Goal: Task Accomplishment & Management: Manage account settings

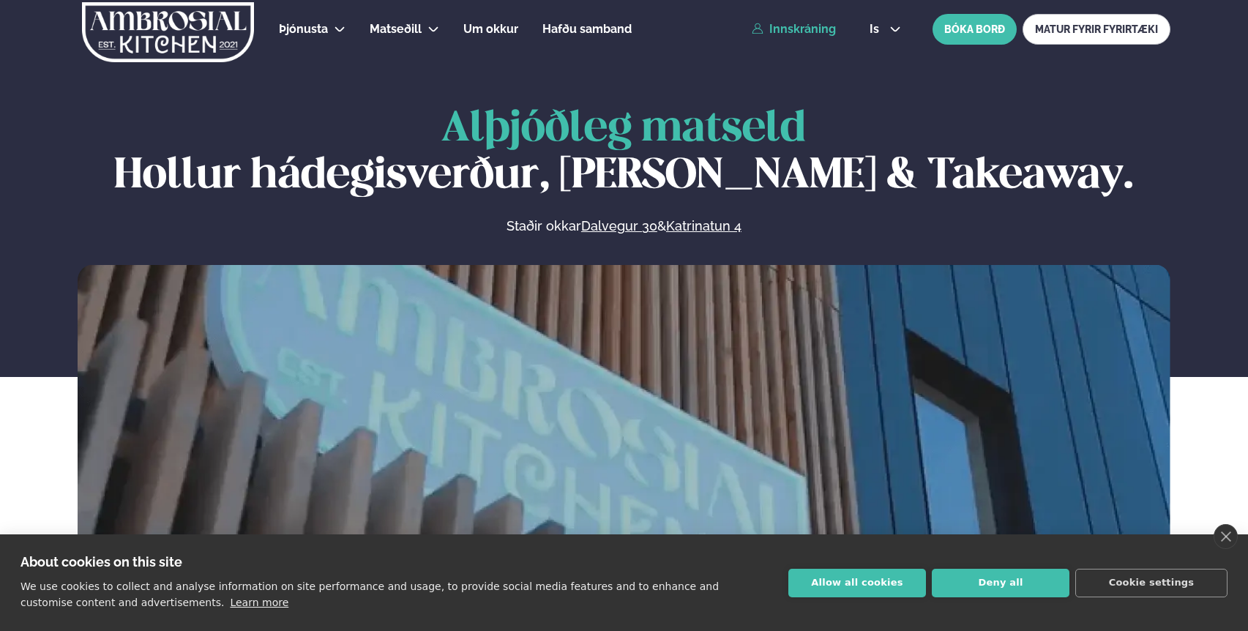
click at [791, 29] on link "Innskráning" at bounding box center [794, 29] width 84 height 13
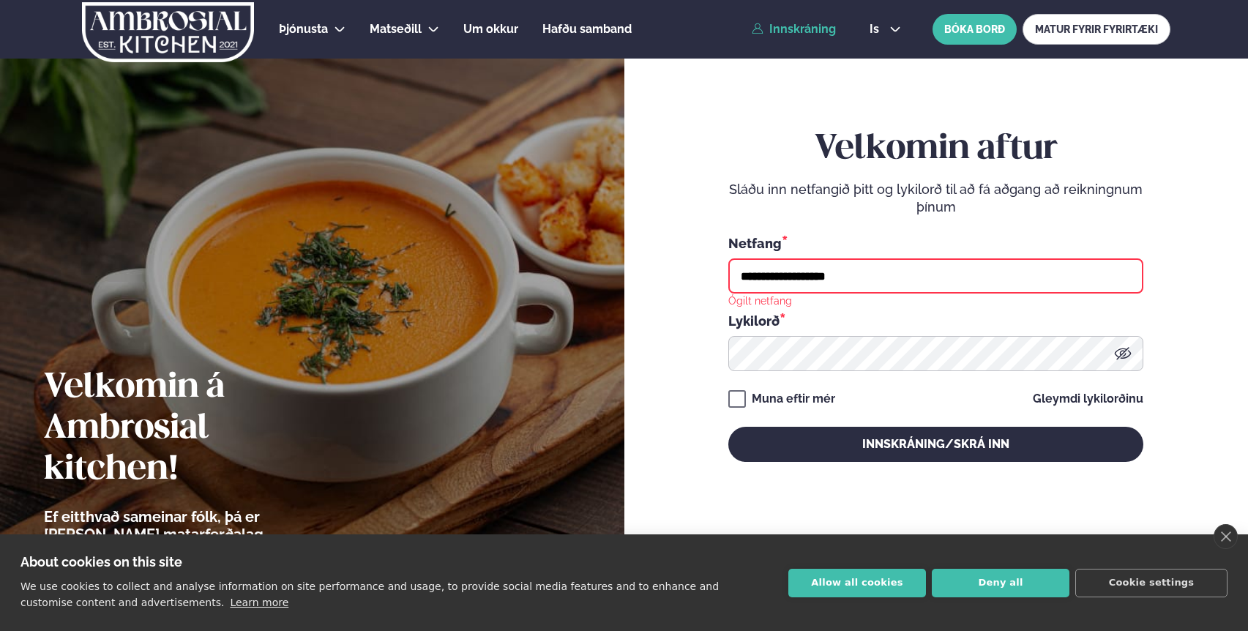
click at [794, 282] on input "**********" at bounding box center [935, 275] width 415 height 35
click at [868, 283] on input "**********" at bounding box center [935, 275] width 415 height 35
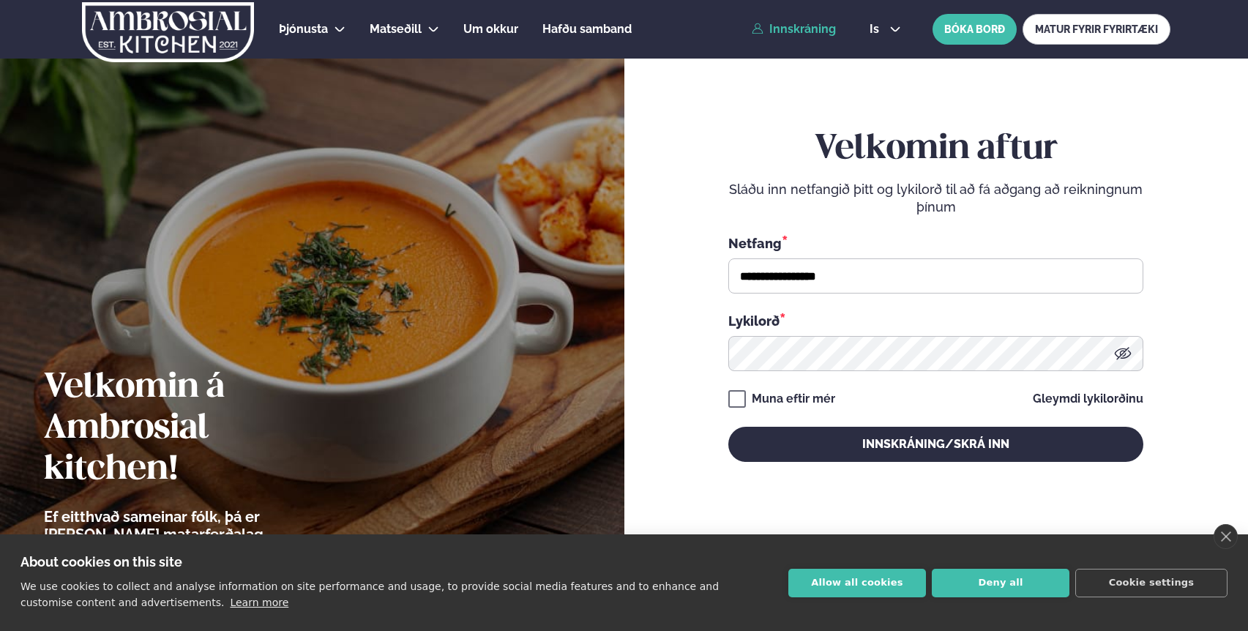
type input "**********"
click at [952, 316] on div "Lykilorð *" at bounding box center [935, 320] width 415 height 19
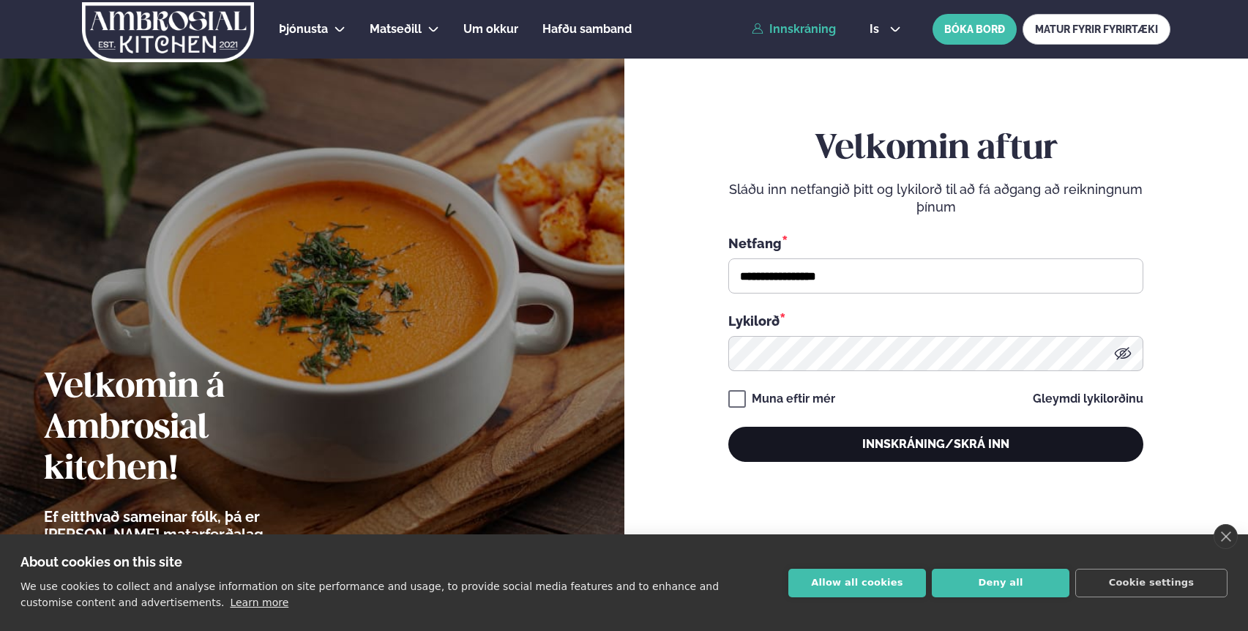
click at [908, 448] on button "Innskráning/Skrá inn" at bounding box center [935, 444] width 415 height 35
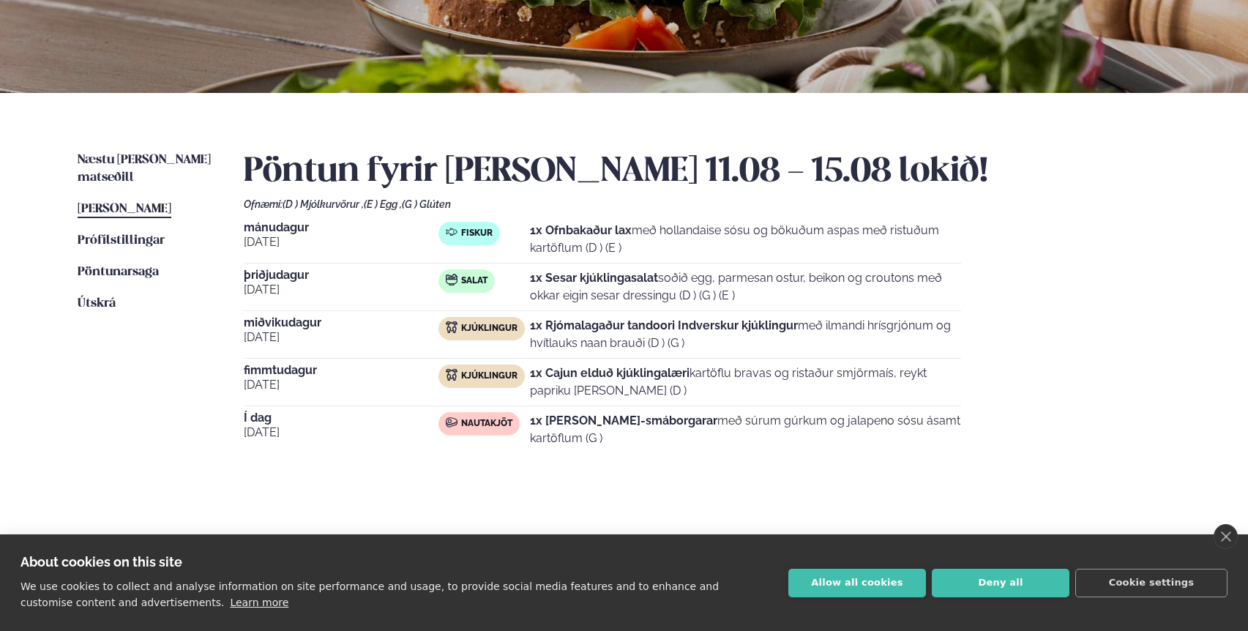
scroll to position [234, 0]
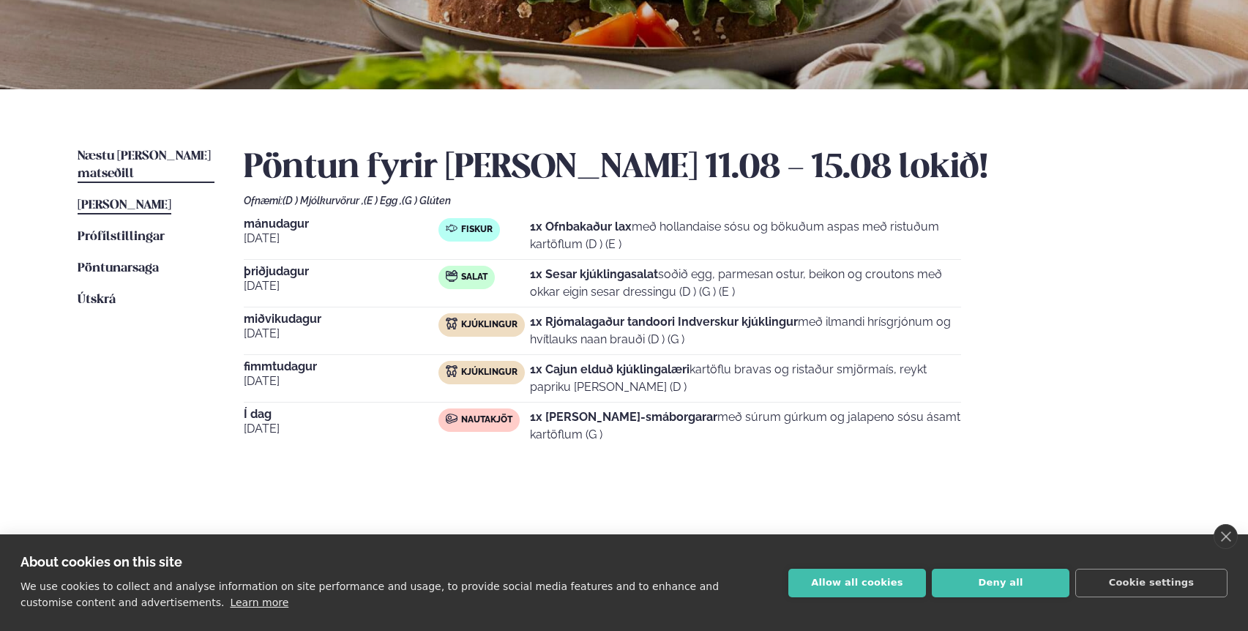
click at [157, 154] on span "Næstu [PERSON_NAME] matseðill" at bounding box center [144, 165] width 133 height 30
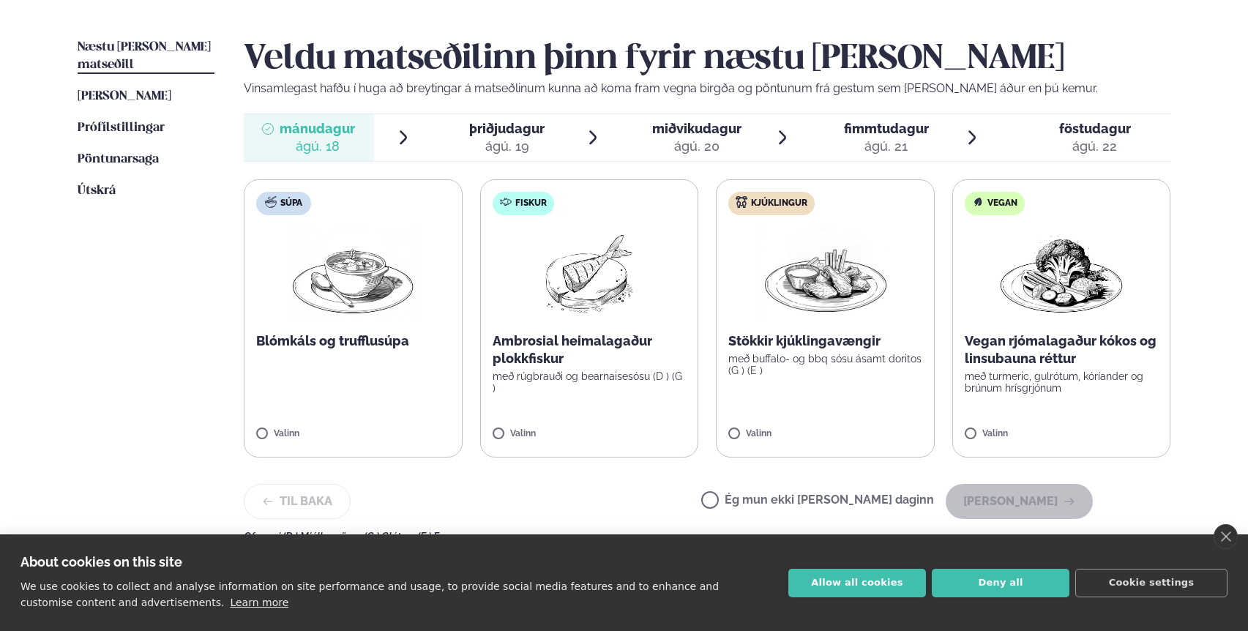
scroll to position [347, 0]
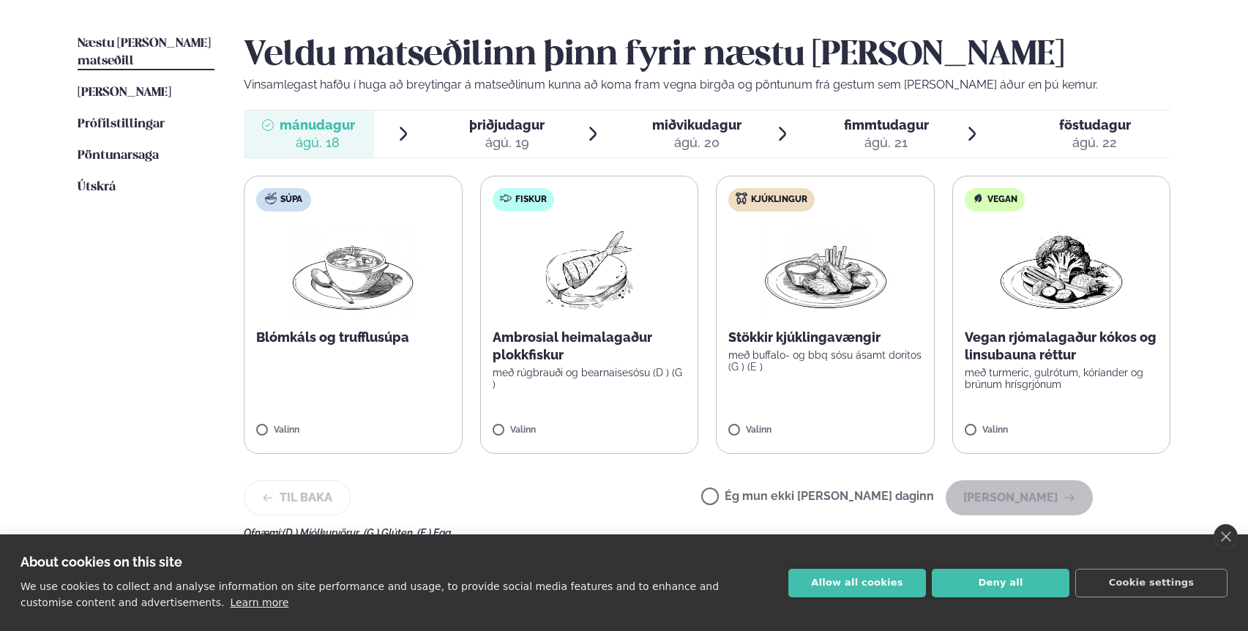
click at [581, 385] on label "Fiskur Ambrosial heimalagaður plokkfiskur með rúgbrauði og bearnaisesósu (D ) (…" at bounding box center [589, 315] width 219 height 278
click at [1024, 502] on button "[PERSON_NAME]" at bounding box center [1018, 497] width 147 height 35
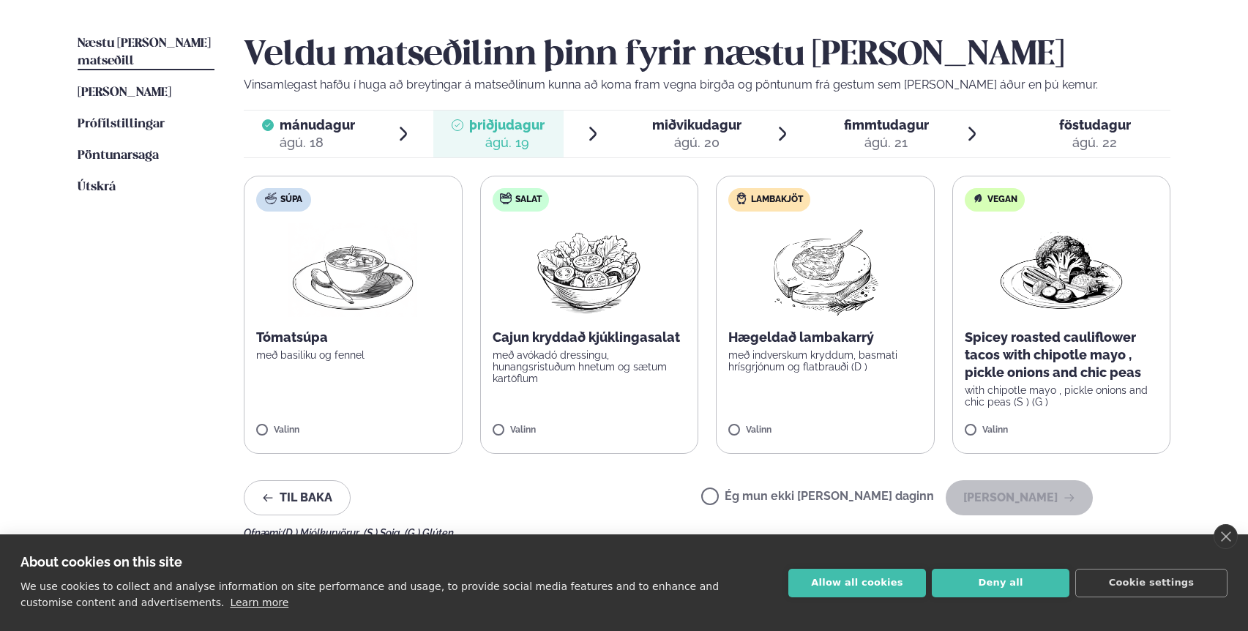
click at [647, 407] on label "Salat Cajun kryddað kjúklingasalat með avókadó dressingu, hunangsristuðum hnetu…" at bounding box center [589, 315] width 219 height 278
click at [1045, 499] on button "[PERSON_NAME]" at bounding box center [1018, 497] width 147 height 35
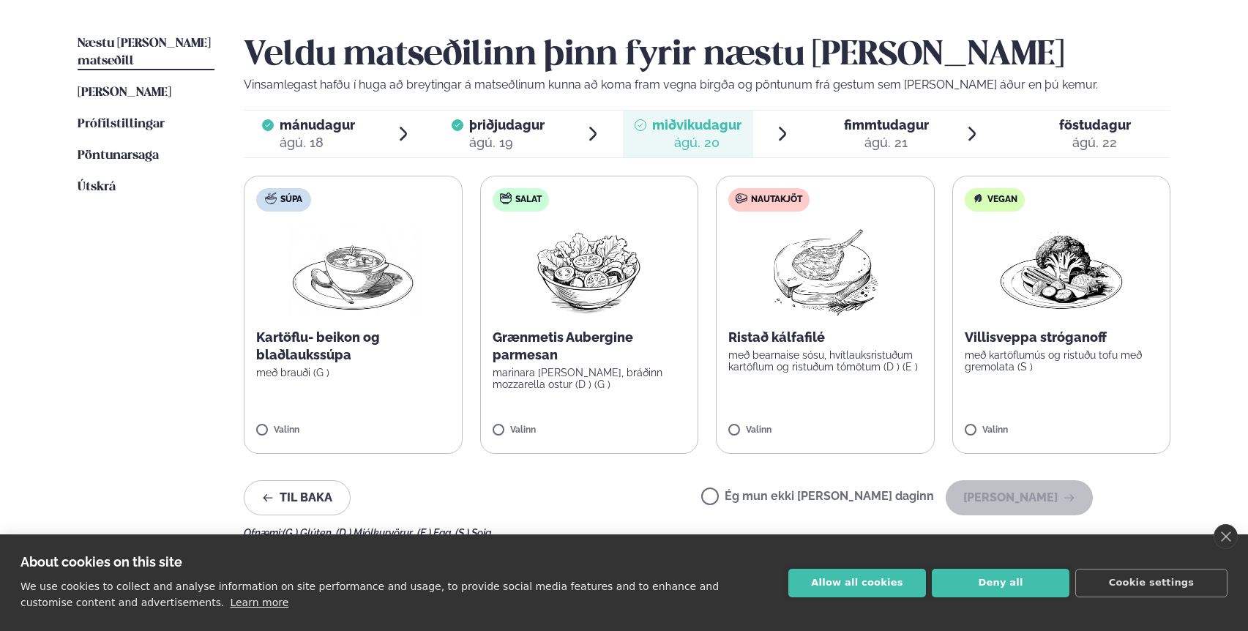
click at [1018, 357] on p "með kartöflumús og ristuðu tofu með gremolata (S )" at bounding box center [1062, 360] width 194 height 23
click at [1014, 500] on button "[PERSON_NAME]" at bounding box center [1018, 497] width 147 height 35
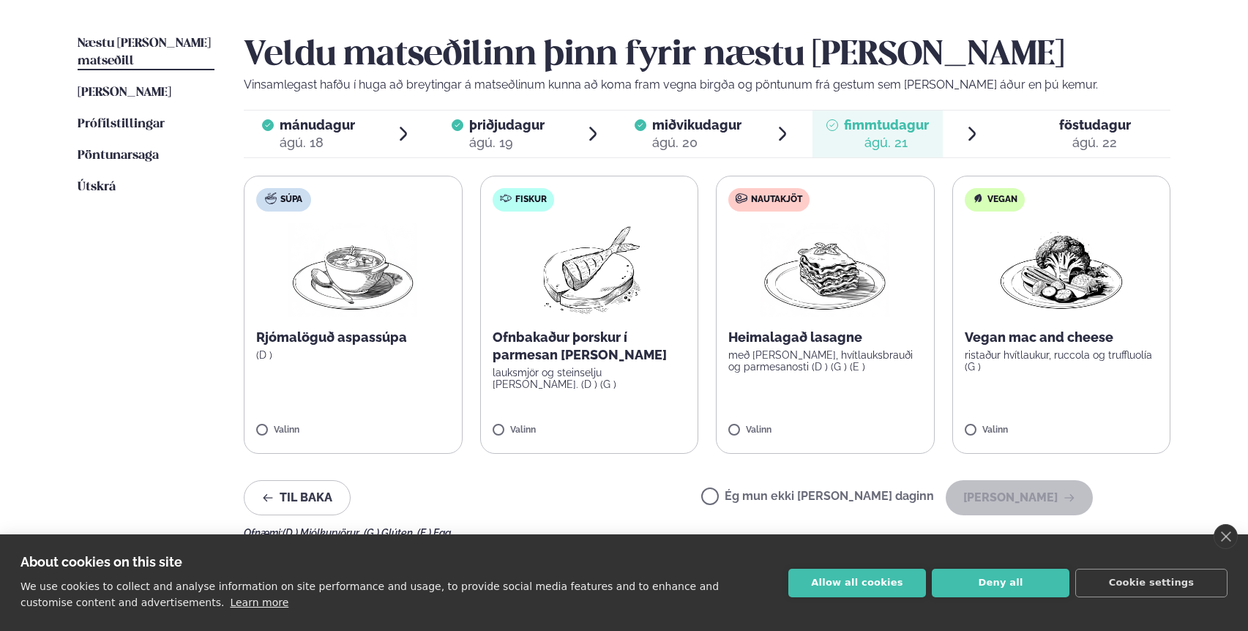
click at [763, 372] on p "með [PERSON_NAME], hvítlauksbrauði og parmesanosti (D ) (G ) (E )" at bounding box center [825, 360] width 194 height 23
click at [1029, 495] on button "[PERSON_NAME]" at bounding box center [1018, 497] width 147 height 35
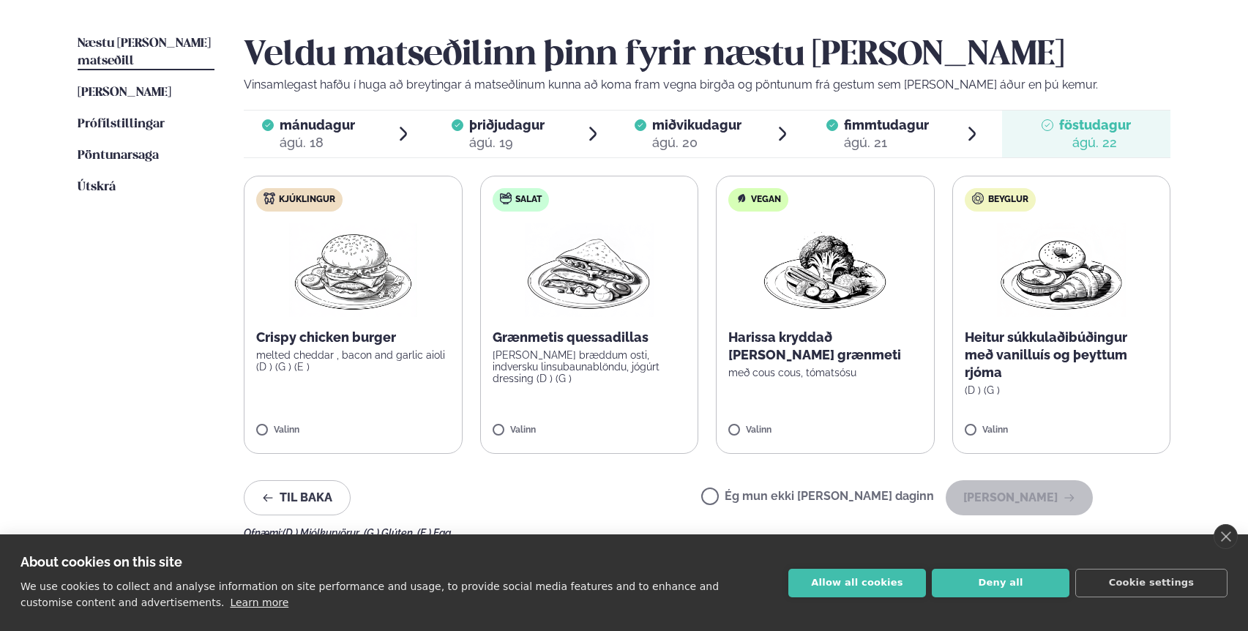
click at [560, 331] on p "Grænmetis quessadillas" at bounding box center [589, 338] width 194 height 18
click at [1020, 495] on button "[PERSON_NAME]" at bounding box center [1018, 497] width 147 height 35
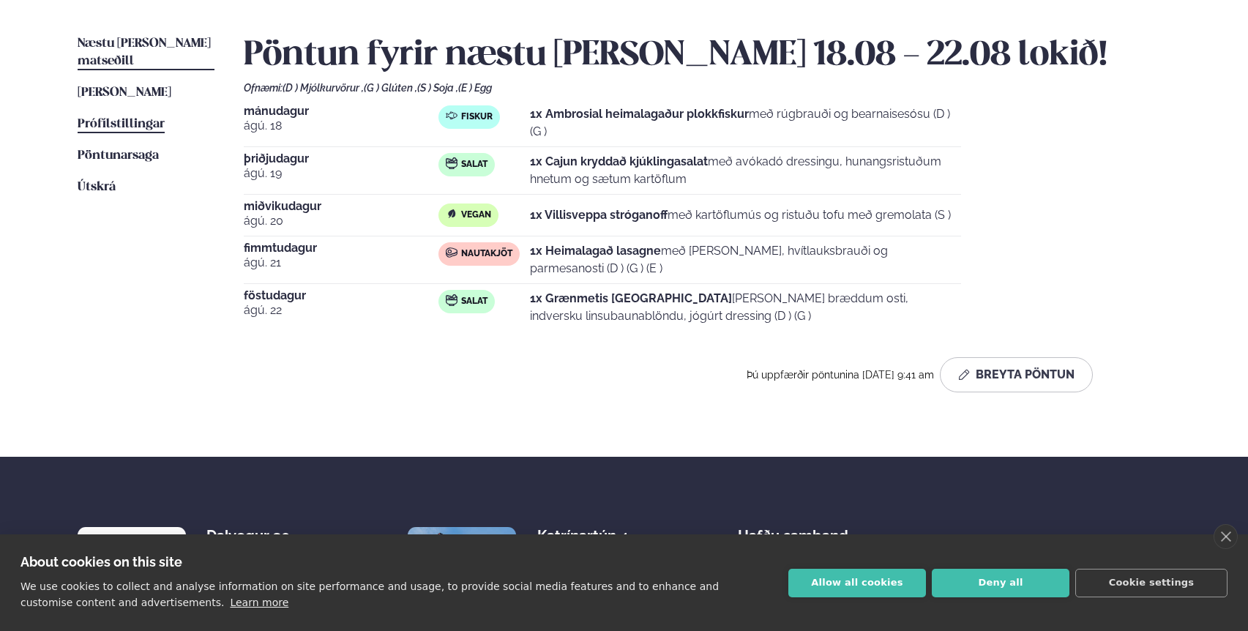
click at [102, 116] on link "Prófílstillingar Stillingar" at bounding box center [121, 125] width 87 height 18
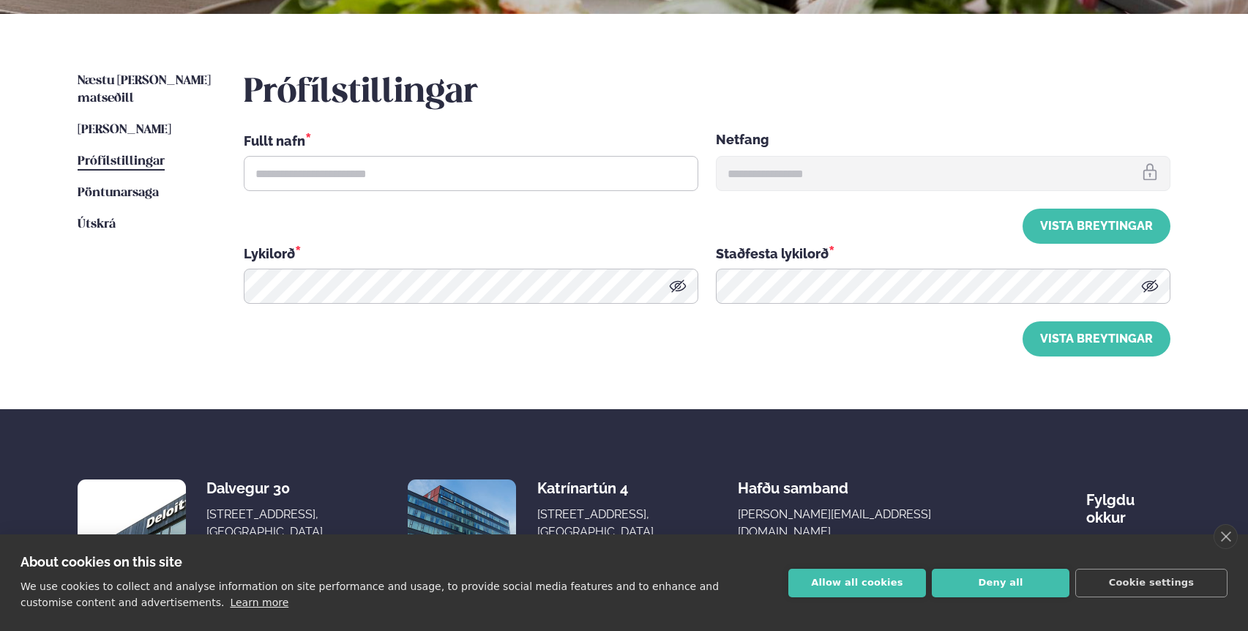
type input "**********"
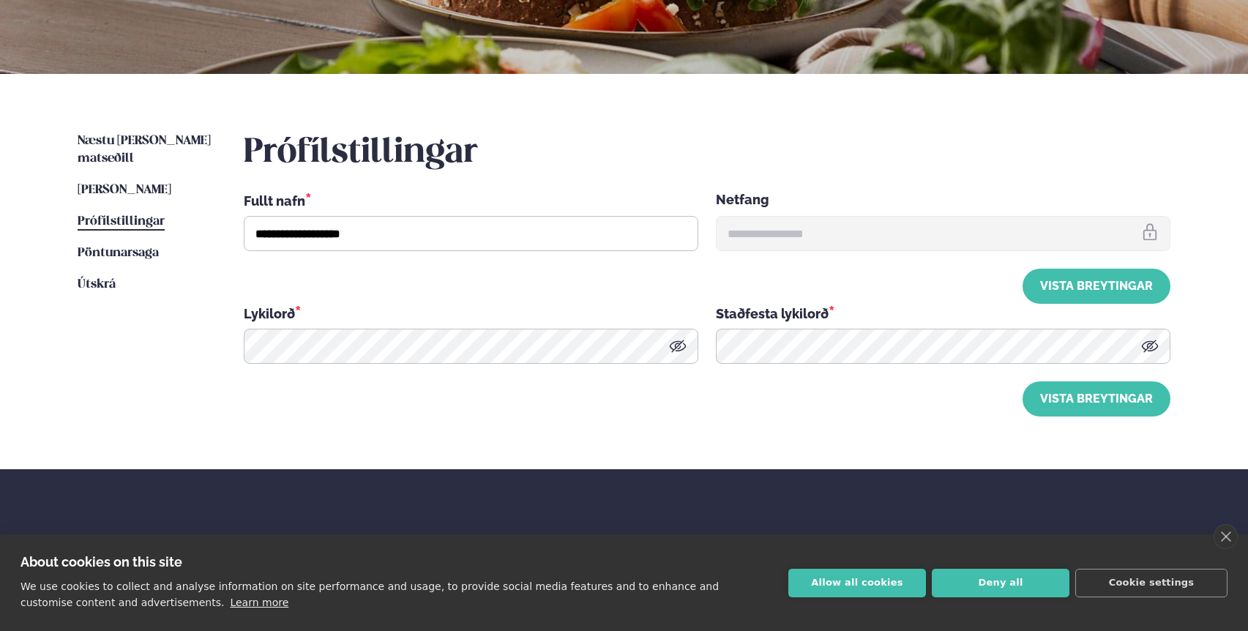
scroll to position [252, 0]
